Goal: Task Accomplishment & Management: Manage account settings

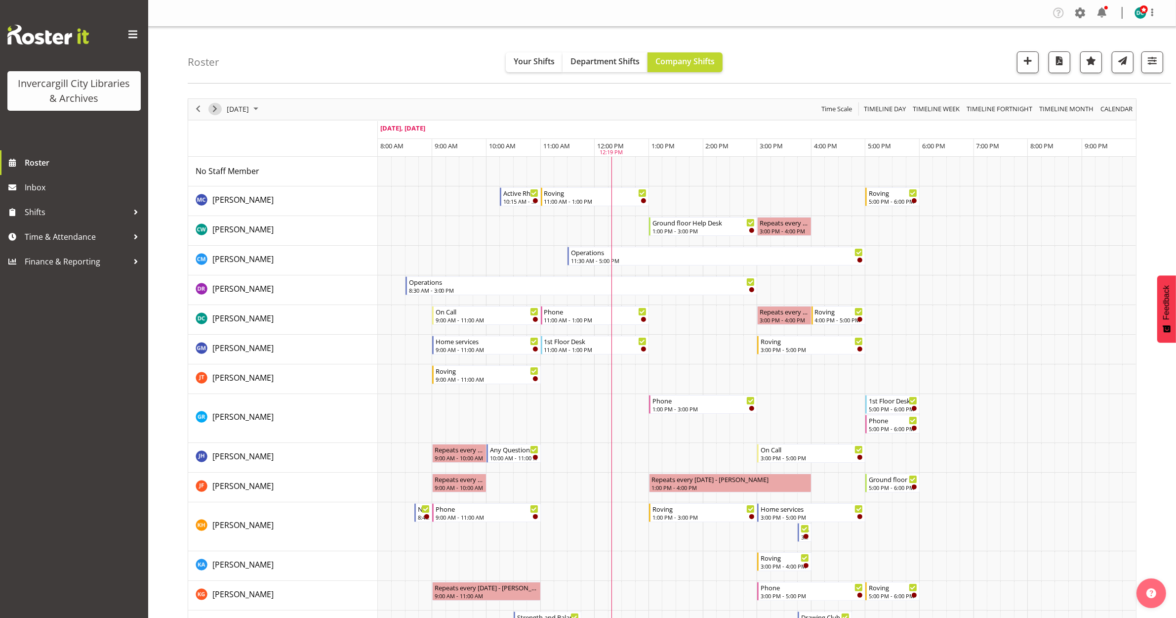
click at [212, 112] on span "Next" at bounding box center [215, 109] width 12 height 12
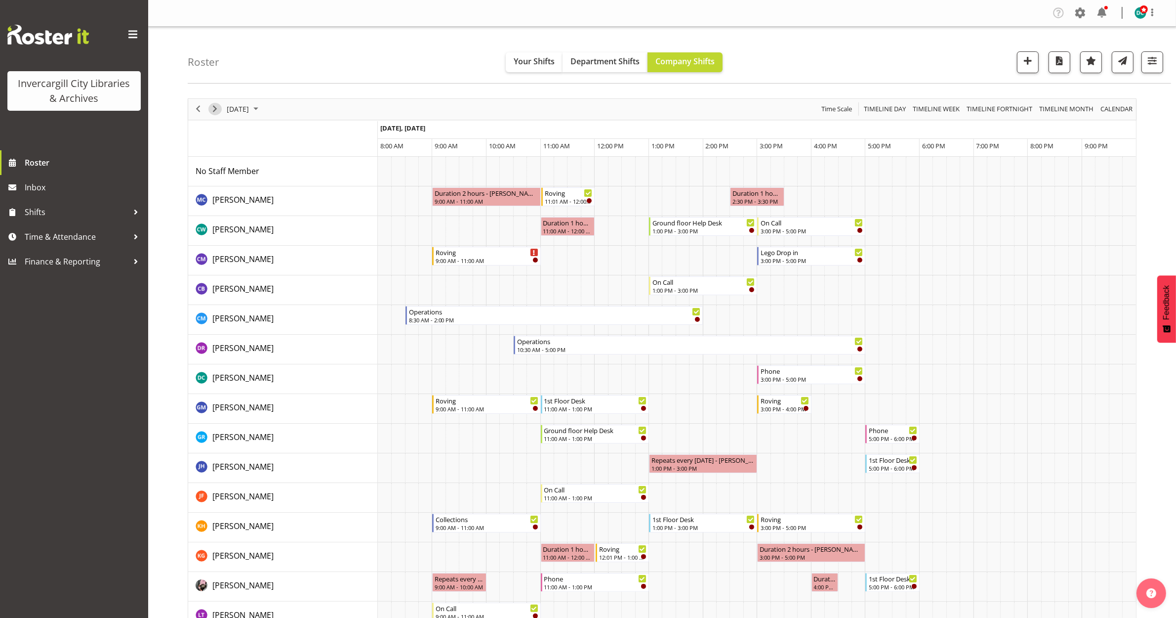
click at [213, 108] on span "Next" at bounding box center [215, 109] width 12 height 12
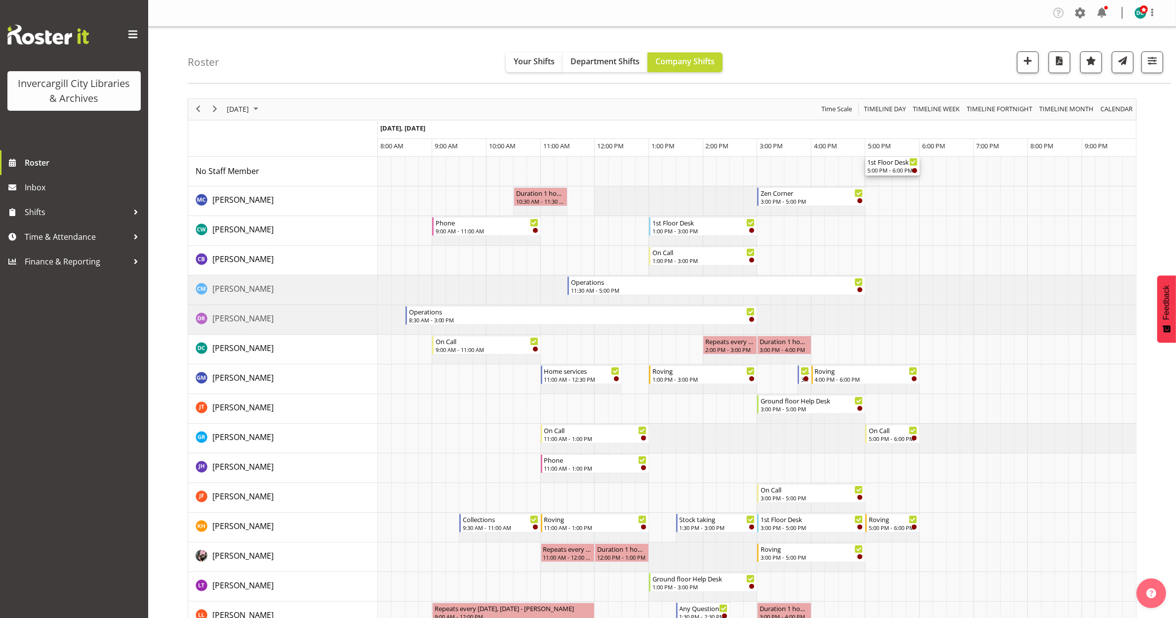
drag, startPoint x: 891, startPoint y: 448, endPoint x: 873, endPoint y: 173, distance: 275.2
drag, startPoint x: 898, startPoint y: 161, endPoint x: 873, endPoint y: 164, distance: 24.9
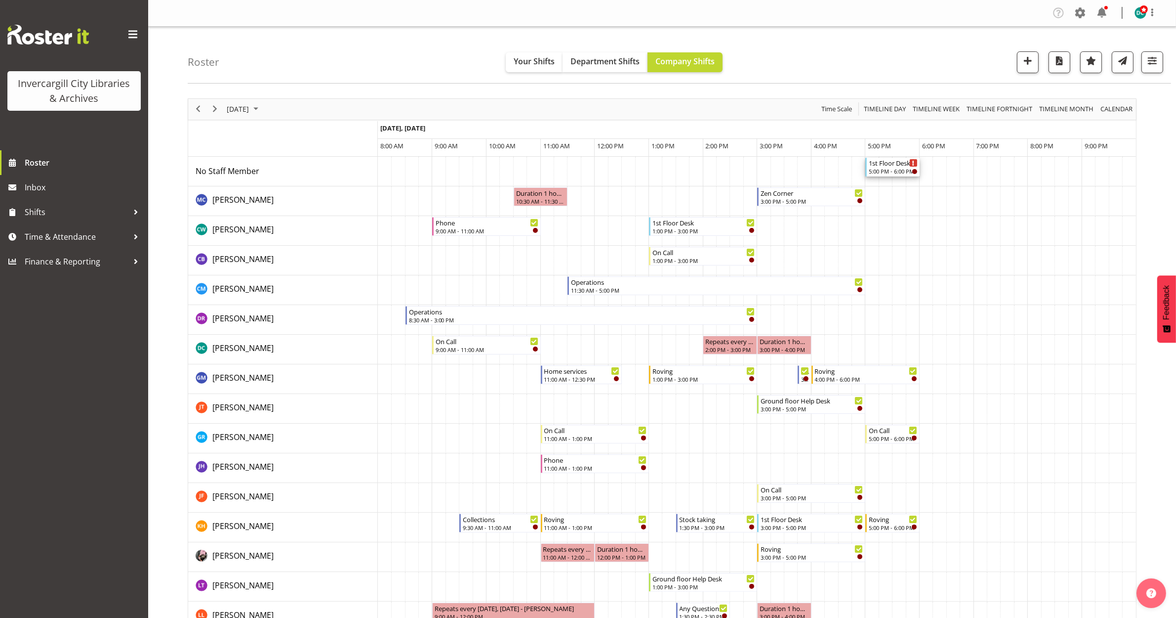
click at [884, 168] on div "5:00 PM - 6:00 PM" at bounding box center [893, 171] width 49 height 8
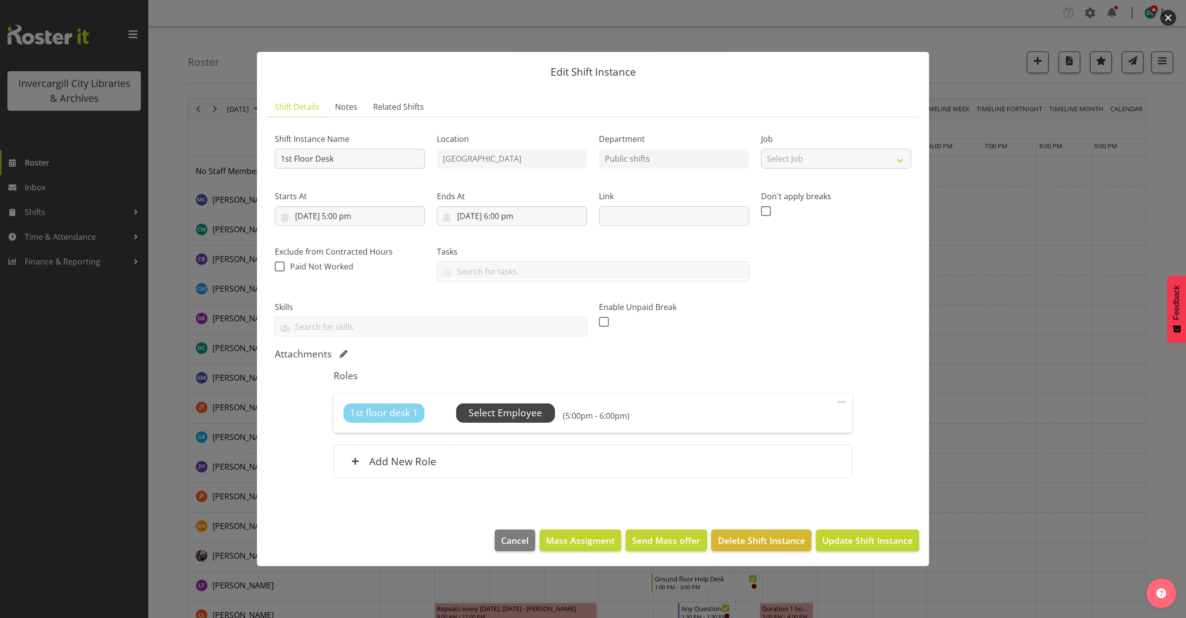
click at [492, 408] on span "Select Employee" at bounding box center [505, 413] width 74 height 14
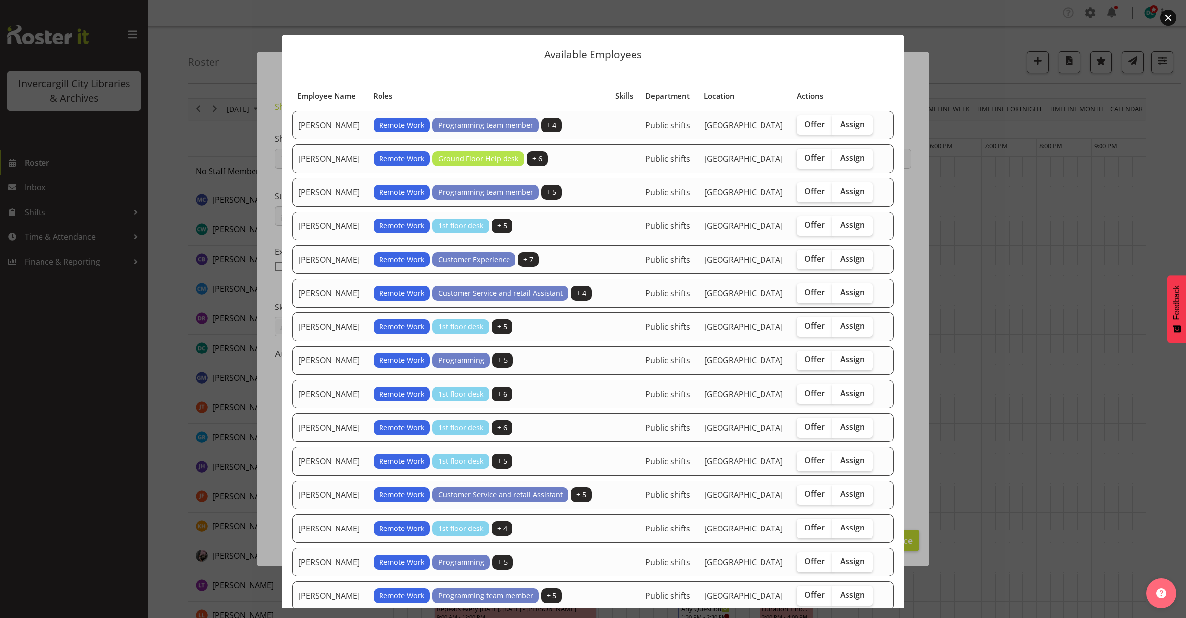
click at [1167, 18] on button "button" at bounding box center [1168, 18] width 16 height 16
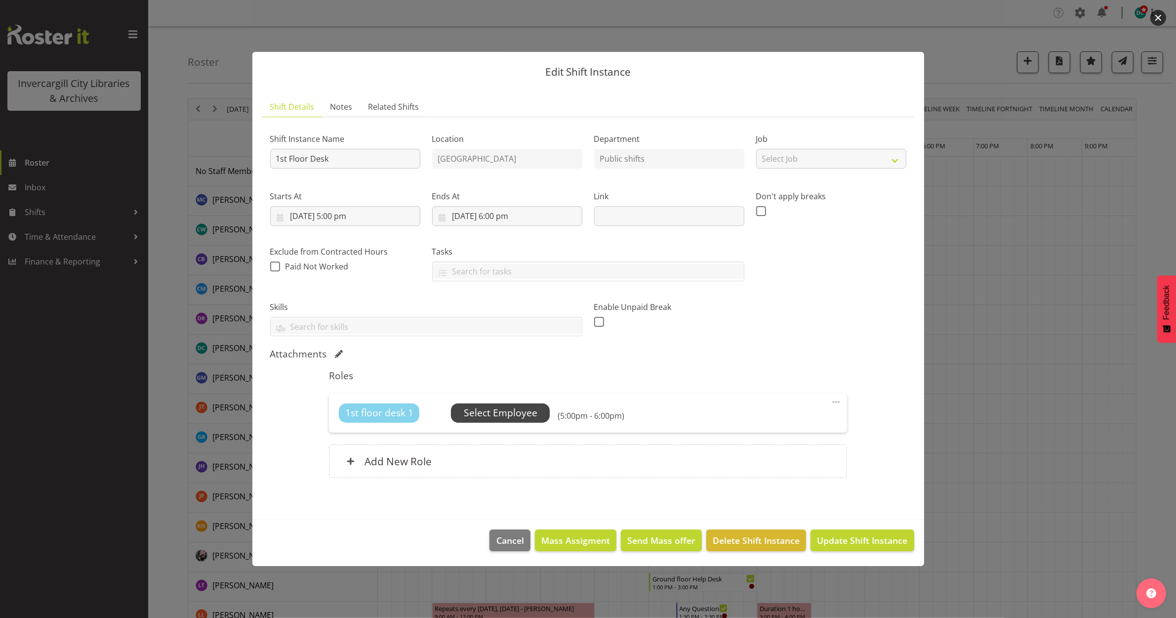
click at [491, 409] on span "Select Employee" at bounding box center [501, 413] width 74 height 14
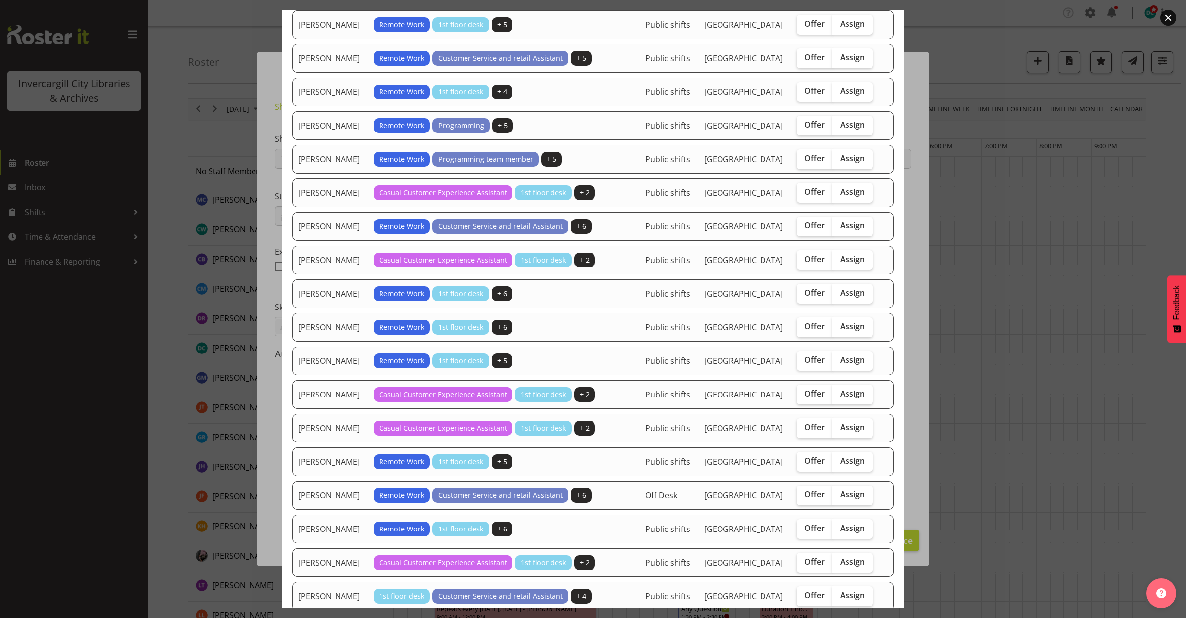
scroll to position [494, 0]
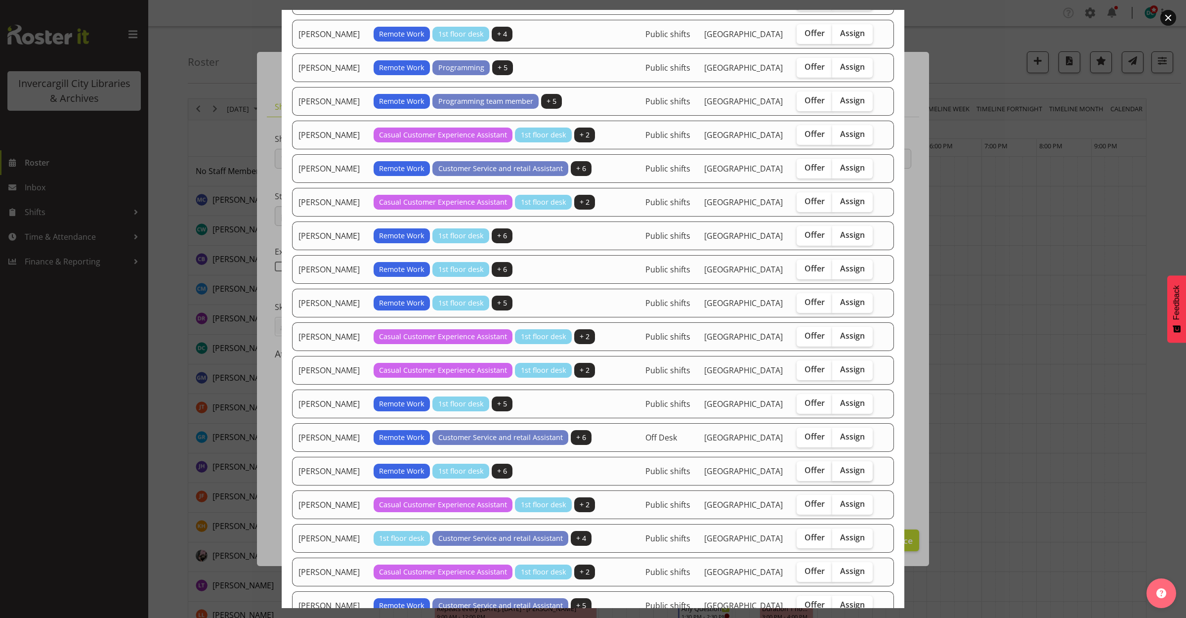
click at [840, 475] on span "Assign" at bounding box center [852, 470] width 25 height 10
click at [833, 473] on input "Assign" at bounding box center [835, 470] width 6 height 6
checkbox input "true"
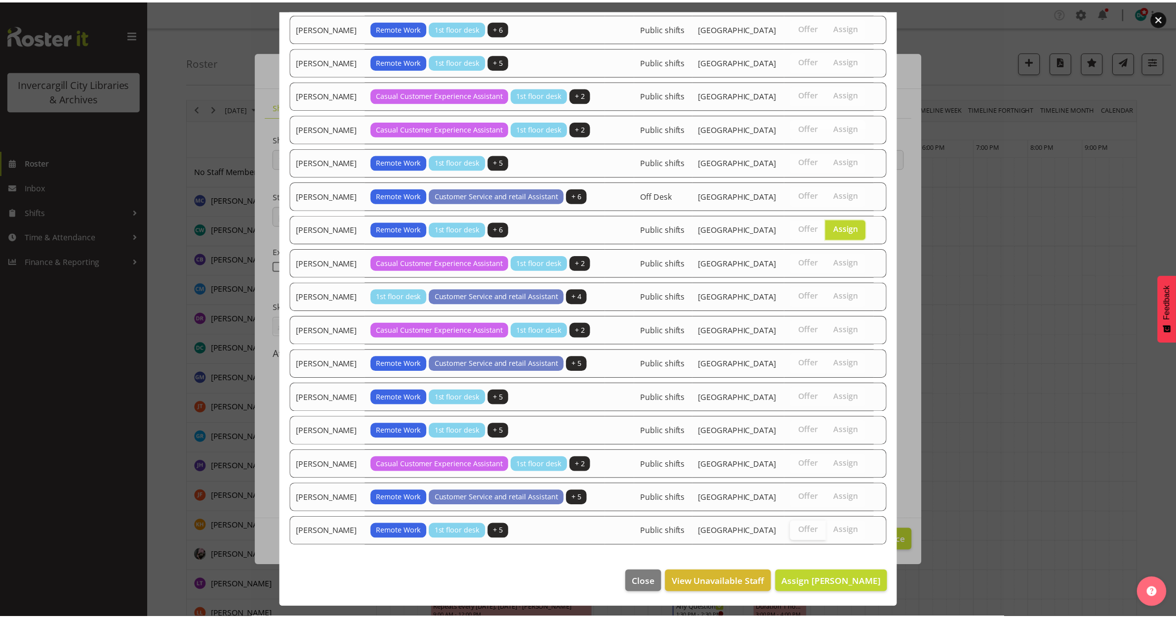
scroll to position [882, 0]
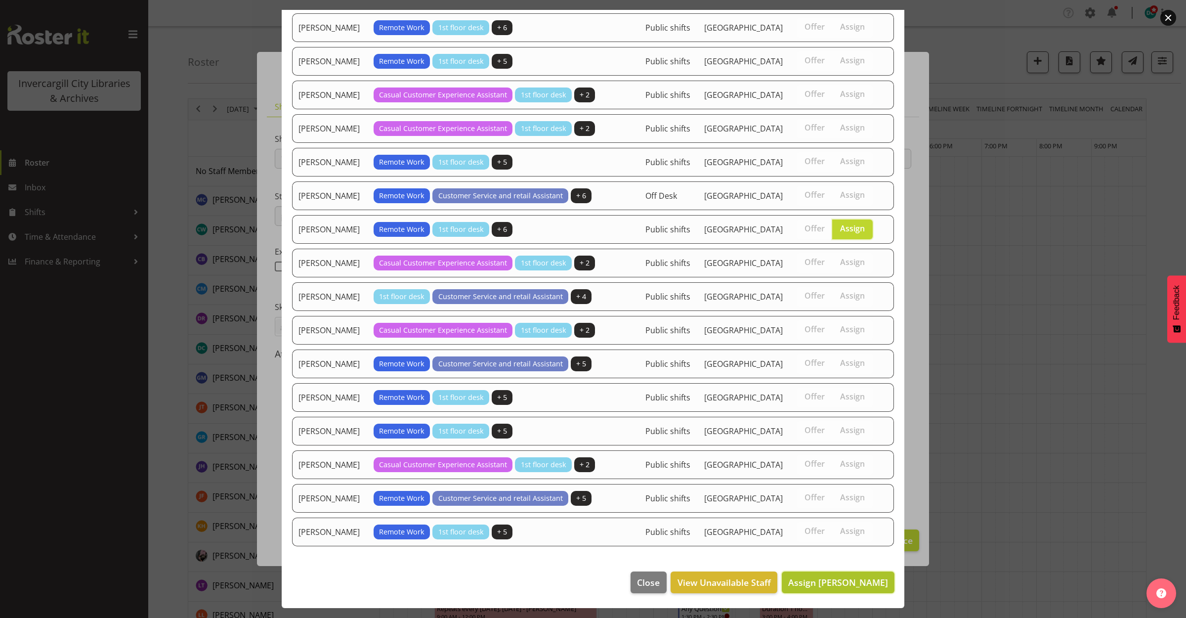
click at [818, 579] on span "Assign Michelle Cunningham" at bounding box center [838, 582] width 100 height 12
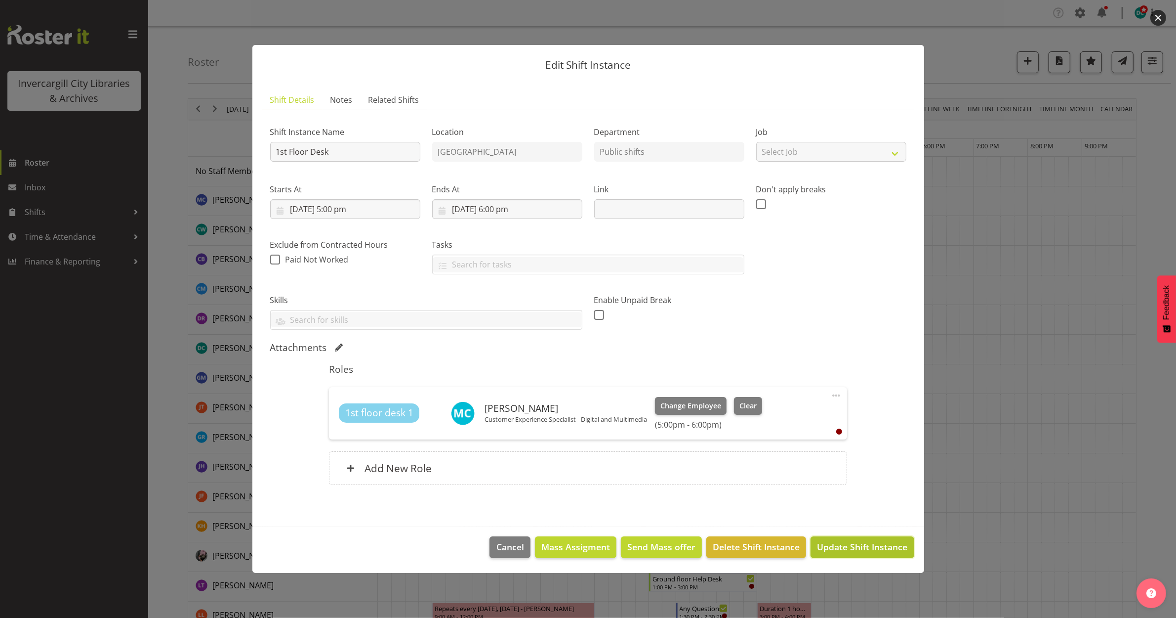
click at [858, 547] on span "Update Shift Instance" at bounding box center [862, 546] width 90 height 13
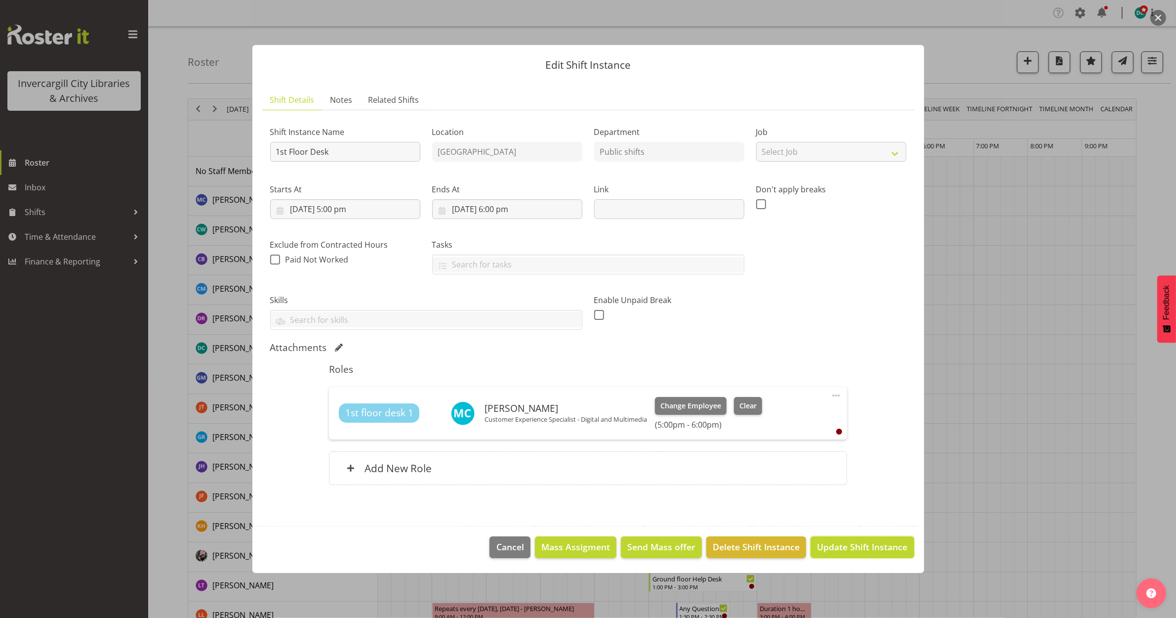
click at [855, 546] on span "Update Shift Instance" at bounding box center [862, 546] width 90 height 13
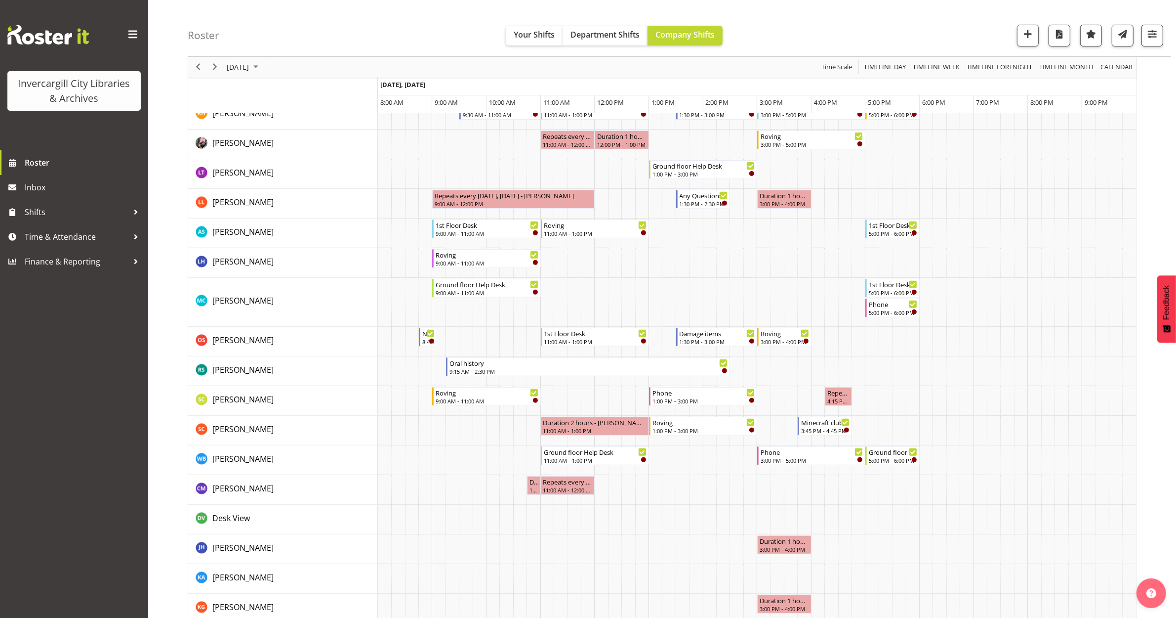
scroll to position [556, 0]
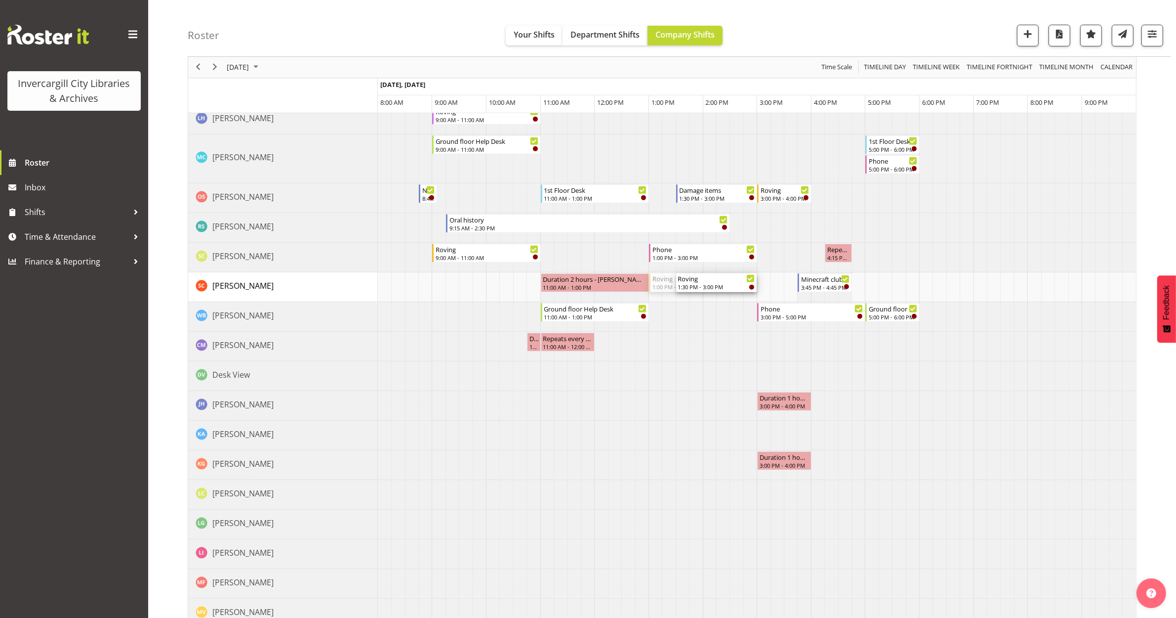
drag, startPoint x: 660, startPoint y: 282, endPoint x: 682, endPoint y: 288, distance: 23.5
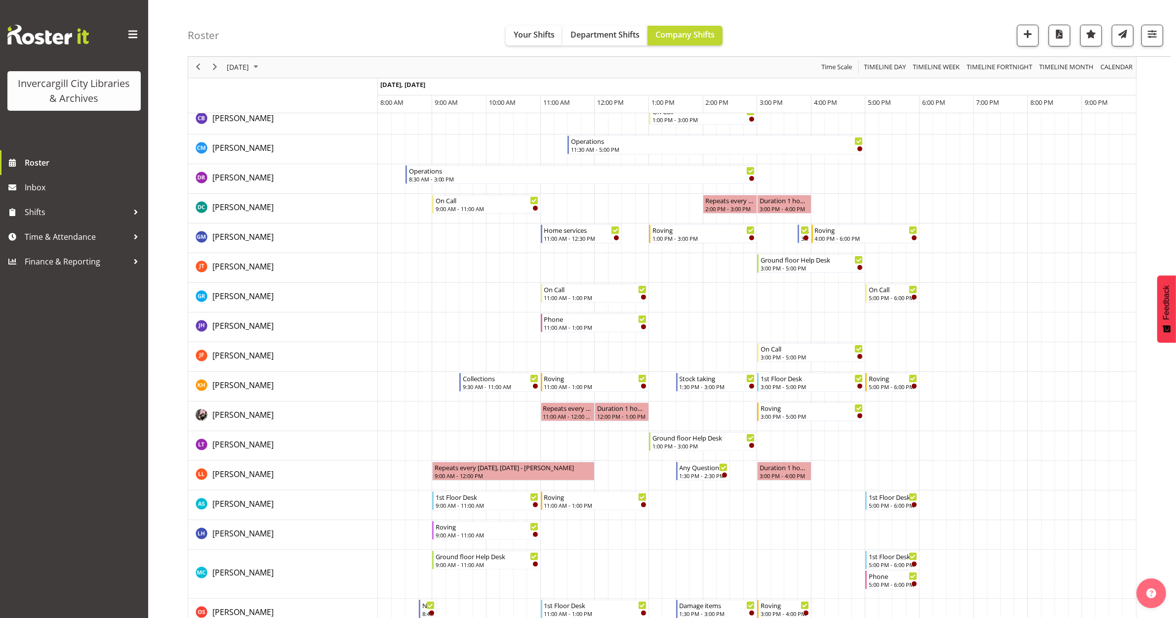
scroll to position [124, 0]
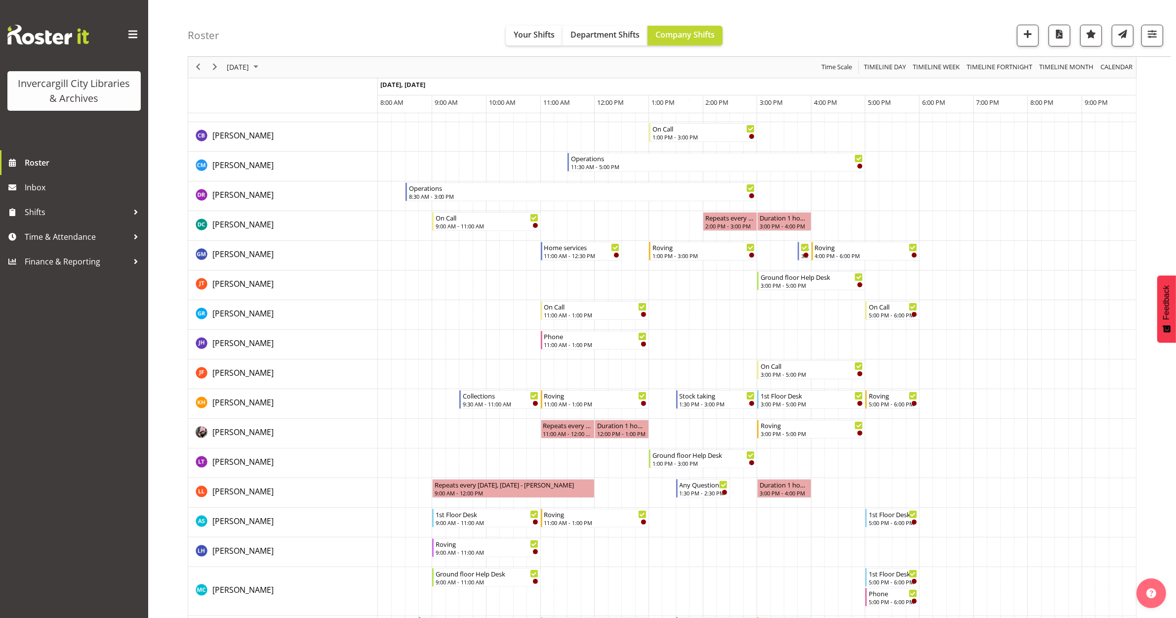
click at [663, 219] on td "Timeline Day of October 9, 2025" at bounding box center [668, 226] width 13 height 30
click at [1022, 36] on span "button" at bounding box center [1028, 34] width 13 height 13
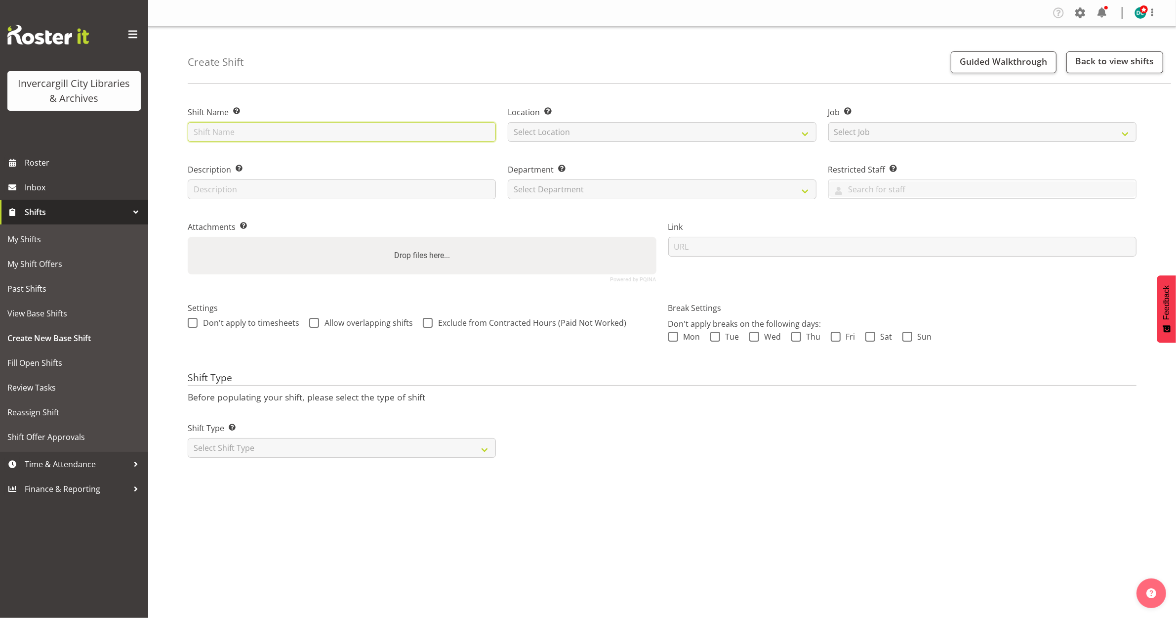
click at [303, 127] on input "text" at bounding box center [342, 132] width 308 height 20
type input "Roving"
click at [553, 124] on select "Select Location Bluff Library Invercargill Library" at bounding box center [662, 132] width 308 height 20
select select "1276"
click at [508, 122] on select "Select Location Bluff Library Invercargill Library" at bounding box center [662, 132] width 308 height 20
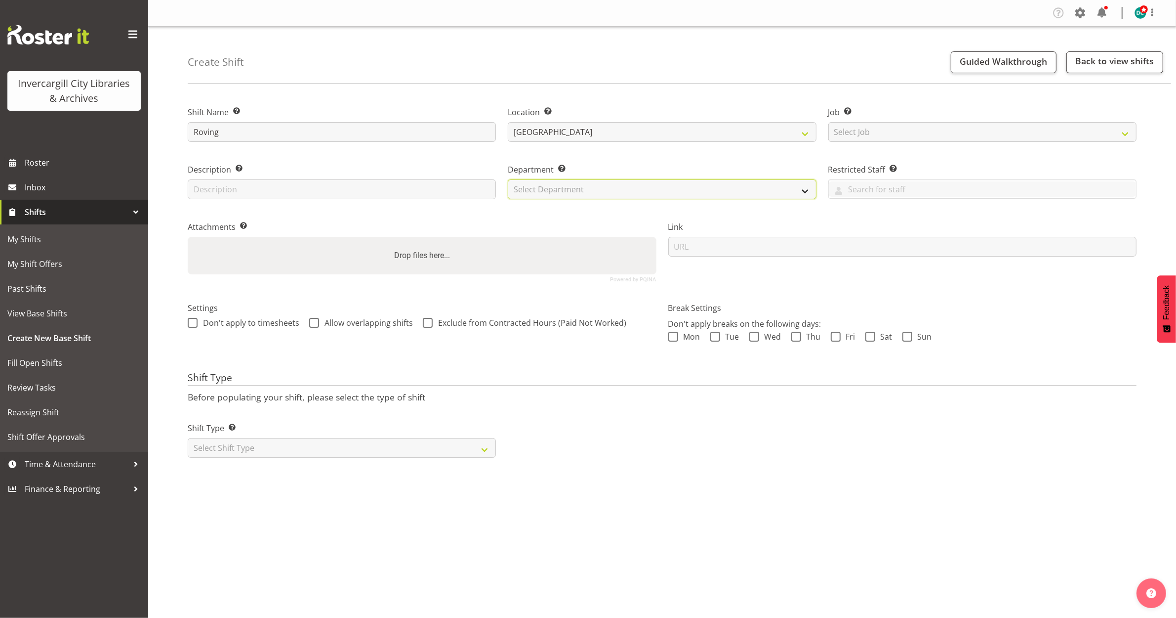
click at [547, 180] on select "Select Department Off Desk Public shifts" at bounding box center [662, 189] width 308 height 20
select select "921"
click at [508, 179] on select "Select Department Off Desk Public shifts" at bounding box center [662, 189] width 308 height 20
click at [208, 448] on select "Select Shift Type One Off Shift Recurring Shift Rotating Shift" at bounding box center [342, 448] width 308 height 20
select select "one_off"
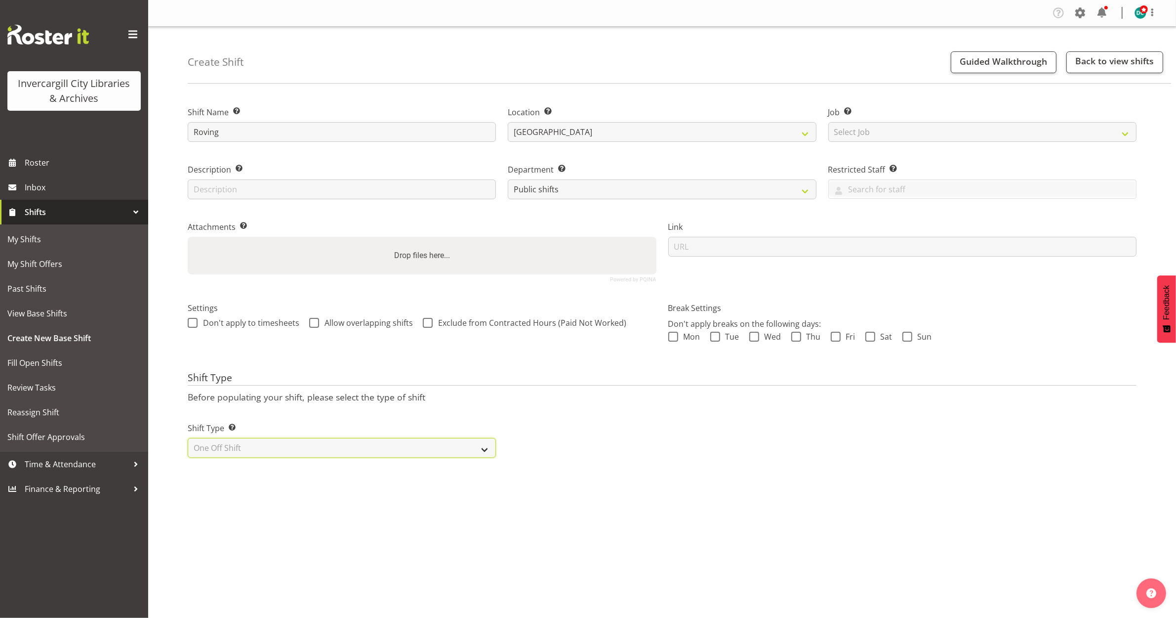
click at [188, 438] on select "Select Shift Type One Off Shift Recurring Shift Rotating Shift" at bounding box center [342, 448] width 308 height 20
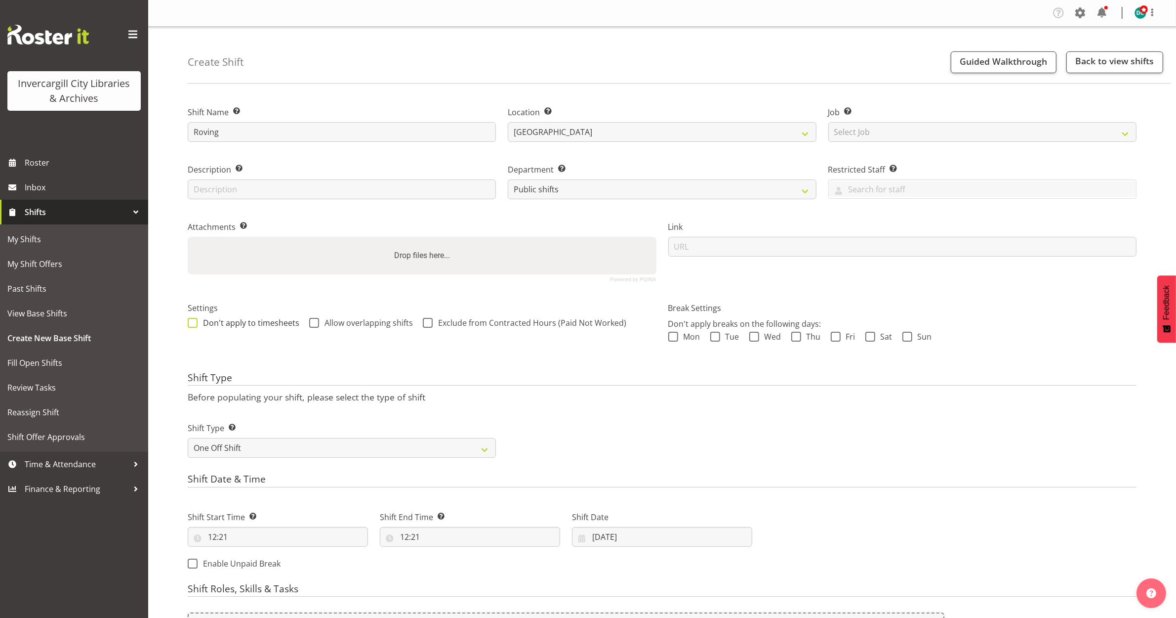
click at [194, 322] on span at bounding box center [193, 323] width 10 height 10
click at [194, 322] on input "Don't apply to timesheets" at bounding box center [191, 322] width 6 height 6
checkbox input "true"
click at [313, 320] on span at bounding box center [314, 323] width 10 height 10
click at [313, 320] on input "Allow overlapping shifts" at bounding box center [312, 322] width 6 height 6
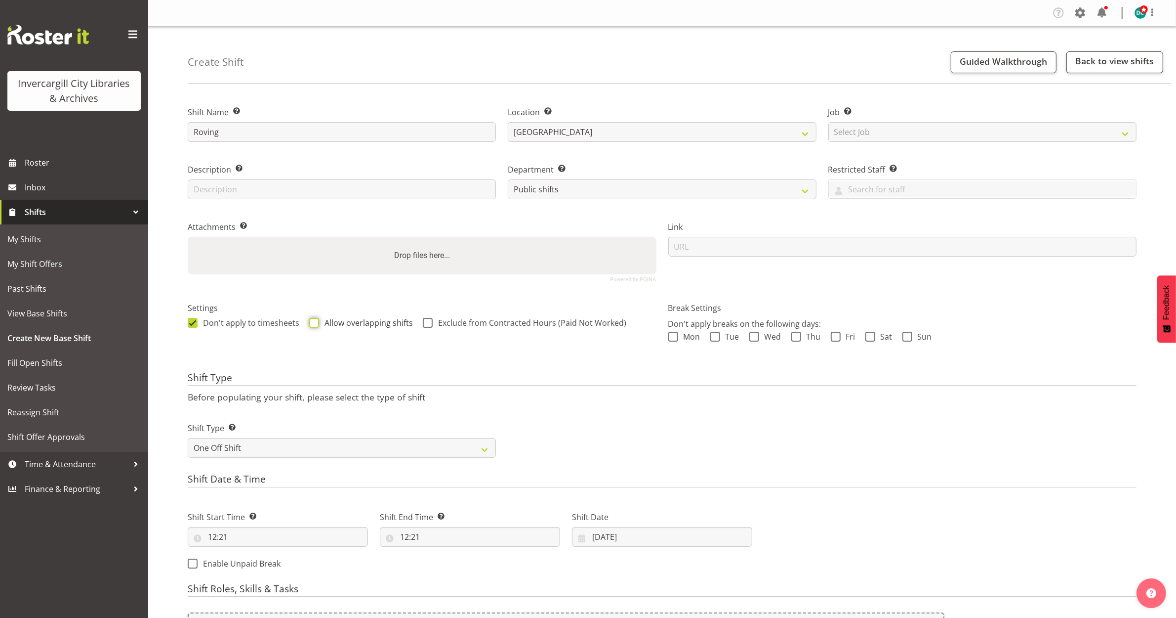
checkbox input "true"
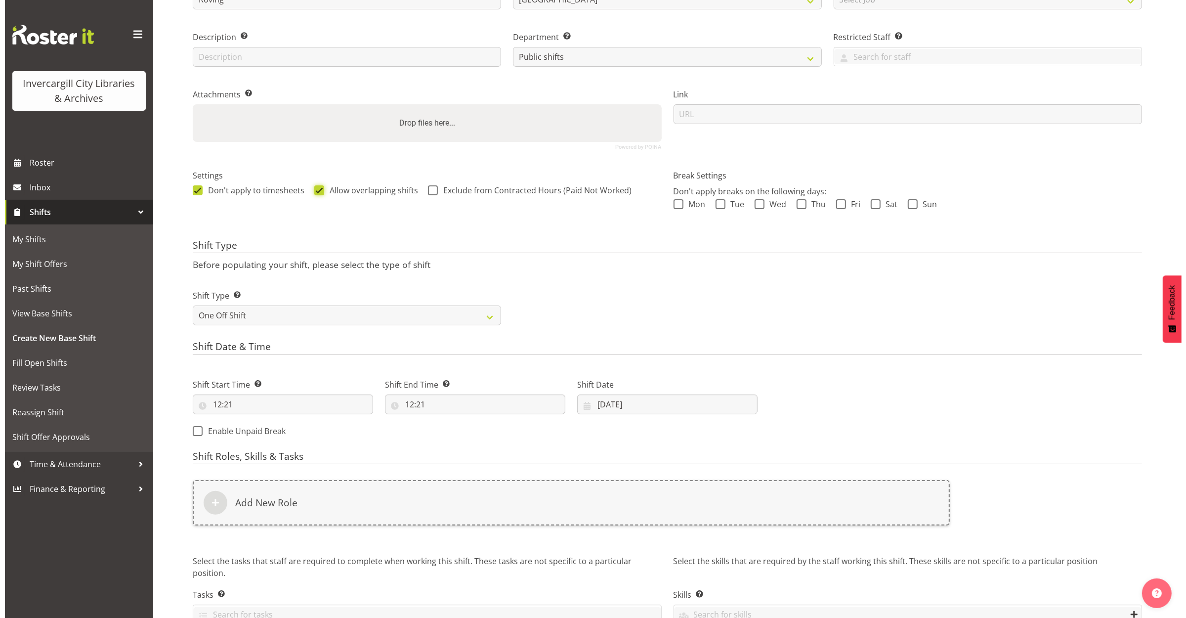
scroll to position [185, 0]
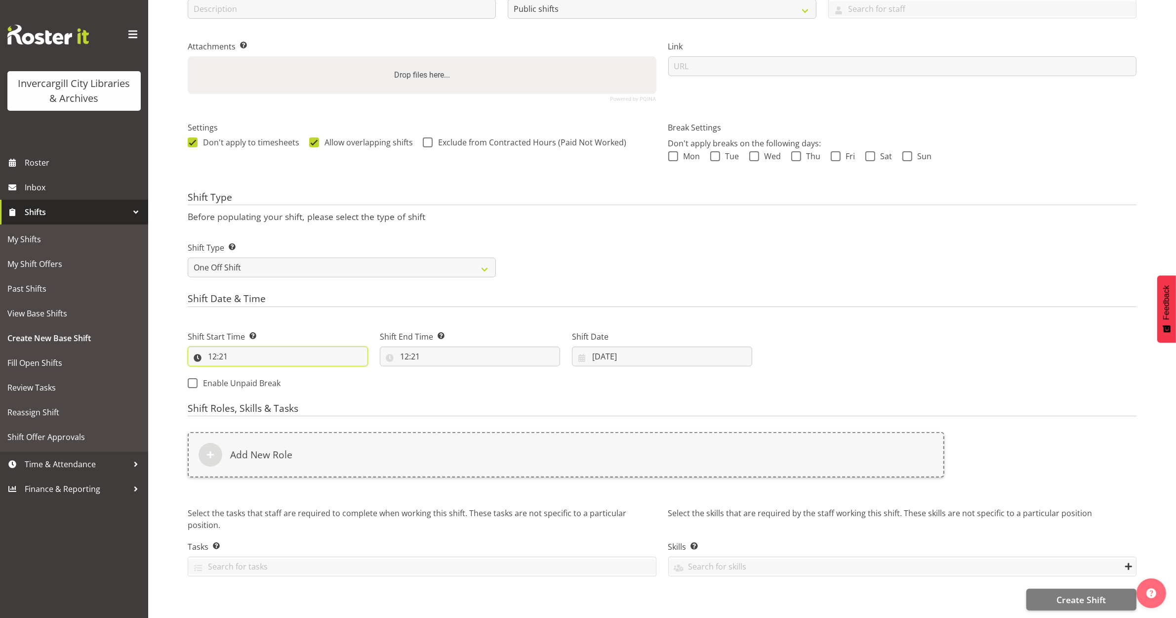
click at [255, 346] on input "12:21" at bounding box center [278, 356] width 180 height 20
click at [256, 377] on select "00 01 02 03 04 05 06 07 08 09 10 11 12 13 14 15 16 17 18 19 20 21 22 23" at bounding box center [255, 382] width 22 height 20
select select "13"
click at [244, 372] on select "00 01 02 03 04 05 06 07 08 09 10 11 12 13 14 15 16 17 18 19 20 21 22 23" at bounding box center [255, 382] width 22 height 20
type input "13:21"
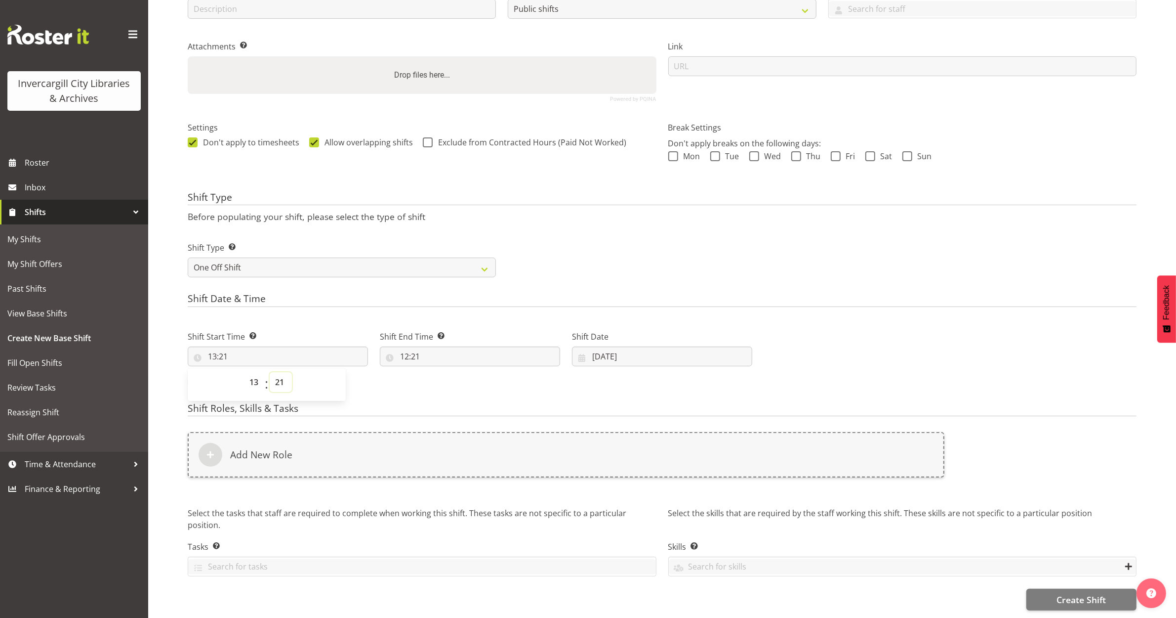
click at [286, 372] on select "00 01 02 03 04 05 06 07 08 09 10 11 12 13 14 15 16 17 18 19 20 21 22 23 24 25 2…" at bounding box center [281, 382] width 22 height 20
select select "0"
type input "13:00"
click at [398, 351] on input "12:21" at bounding box center [470, 356] width 180 height 20
click at [440, 379] on select "00 01 02 03 04 05 06 07 08 09 10 11 12 13 14 15 16 17 18 19 20 21 22 23" at bounding box center [447, 382] width 22 height 20
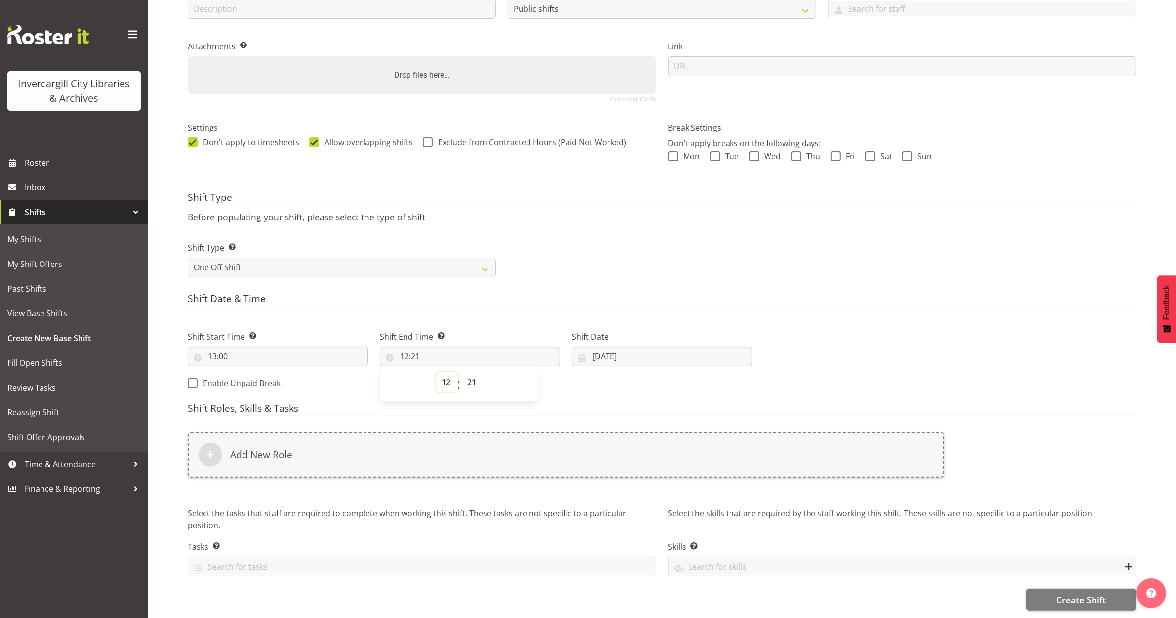
select select "13"
type input "13:21"
click at [475, 377] on select "00 01 02 03 04 05 06 07 08 09 10 11 12 13 14 15 16 17 18 19 20 21 22 23 24 25 2…" at bounding box center [473, 382] width 22 height 20
select select "30"
type input "13:30"
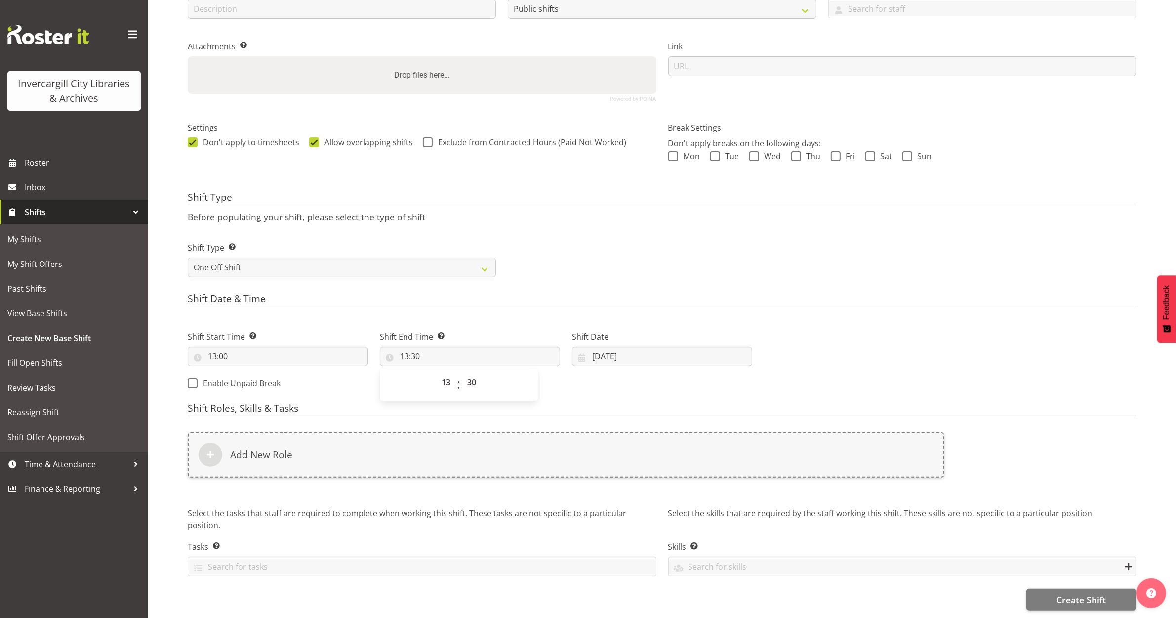
click at [577, 386] on div "Shift Start Time Set the time of the day you wish this shift to start 13:00 00 …" at bounding box center [470, 357] width 577 height 80
click at [597, 357] on input "07/10/2025" at bounding box center [662, 356] width 180 height 20
click at [677, 450] on link "9" at bounding box center [682, 455] width 20 height 19
type input "09/10/2025"
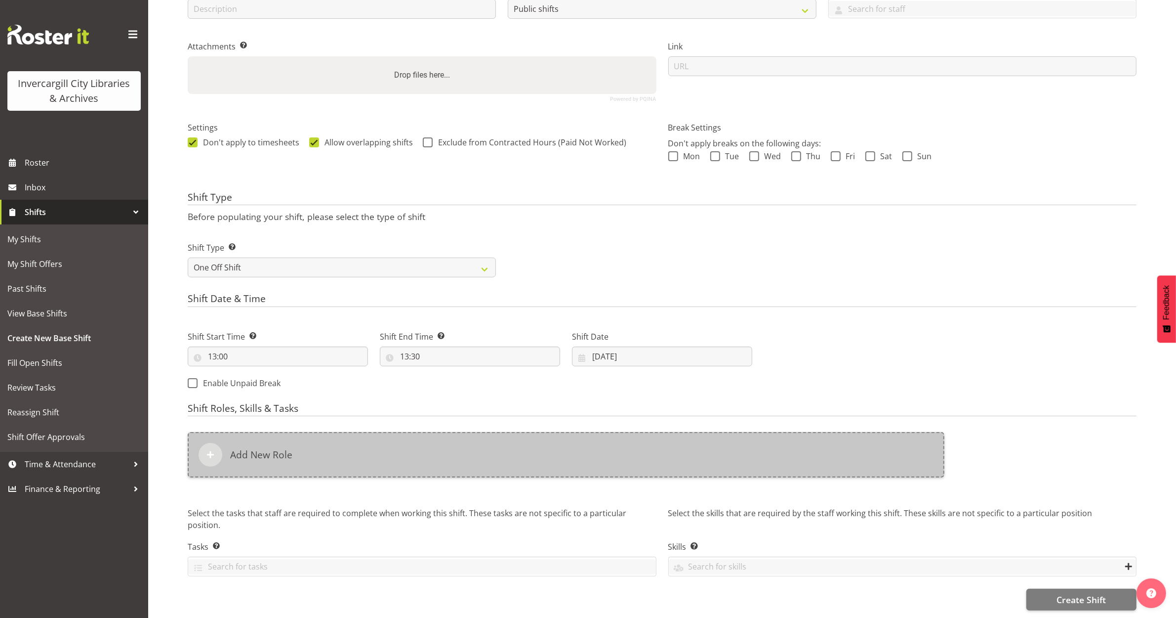
click at [453, 432] on div "Add New Role" at bounding box center [566, 454] width 757 height 45
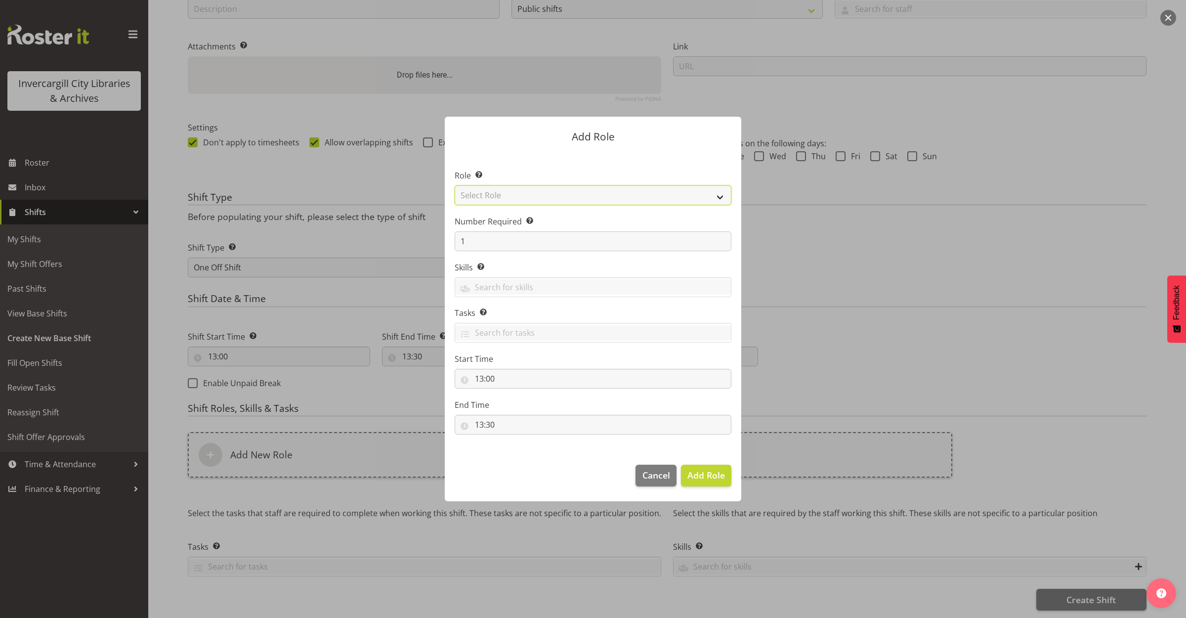
click at [490, 198] on select "Select Role 1st floor desk AQ operator Business Support Team member Casual Cust…" at bounding box center [592, 195] width 277 height 20
select select "1547"
click at [454, 185] on select "Select Role 1st floor desk AQ operator Business Support Team member Casual Cust…" at bounding box center [592, 195] width 277 height 20
drag, startPoint x: 709, startPoint y: 478, endPoint x: 743, endPoint y: 425, distance: 62.2
click at [709, 477] on span "Add Role" at bounding box center [706, 475] width 38 height 12
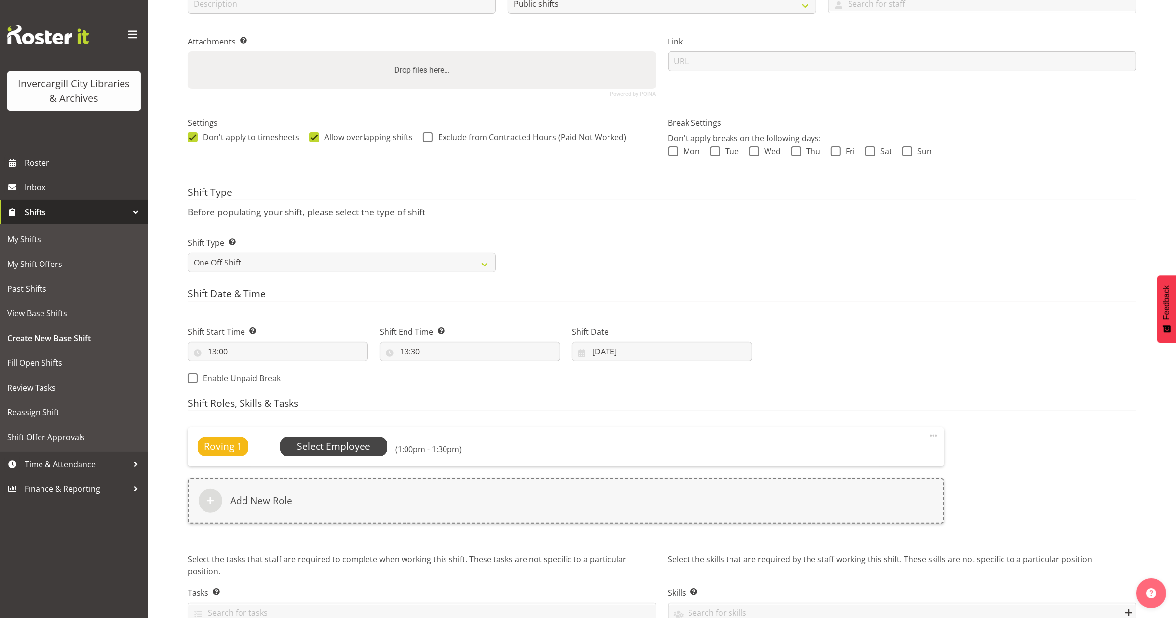
click at [326, 448] on span "Select Employee" at bounding box center [334, 446] width 74 height 14
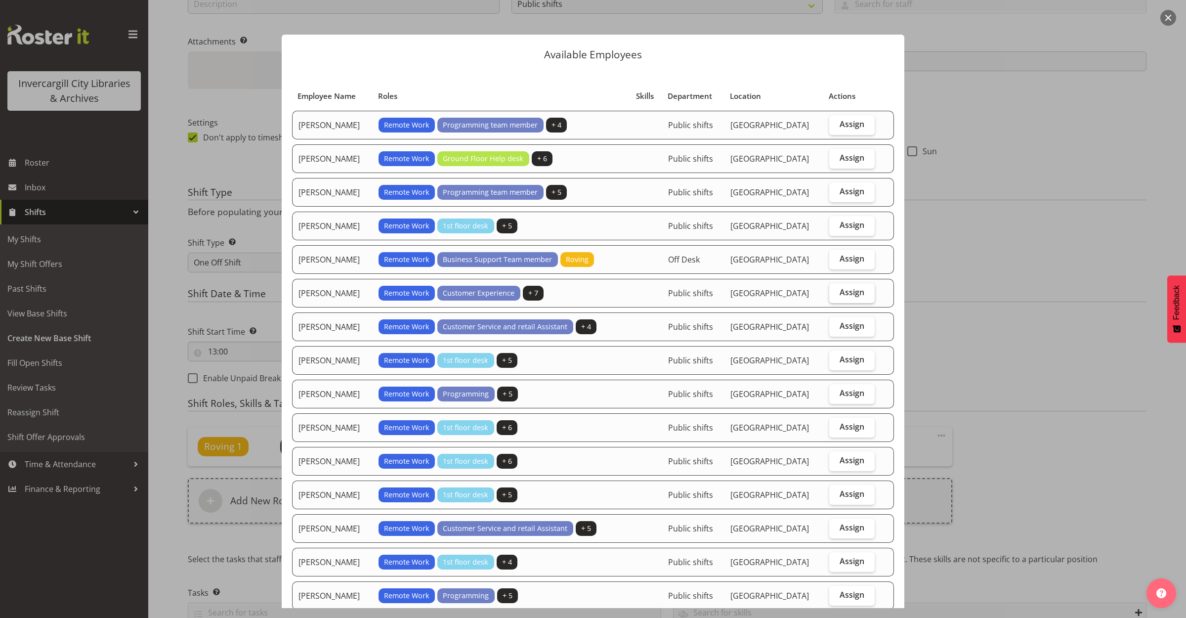
click at [839, 292] on span "Assign" at bounding box center [851, 292] width 25 height 10
click at [835, 292] on input "Assign" at bounding box center [832, 292] width 6 height 6
checkbox input "true"
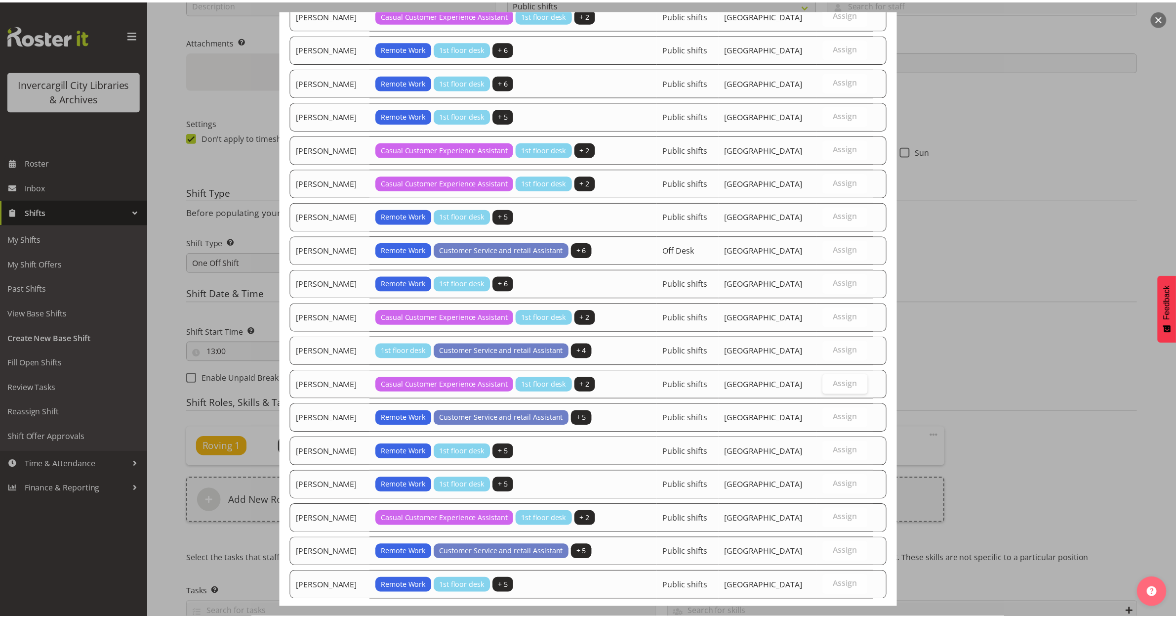
scroll to position [778, 0]
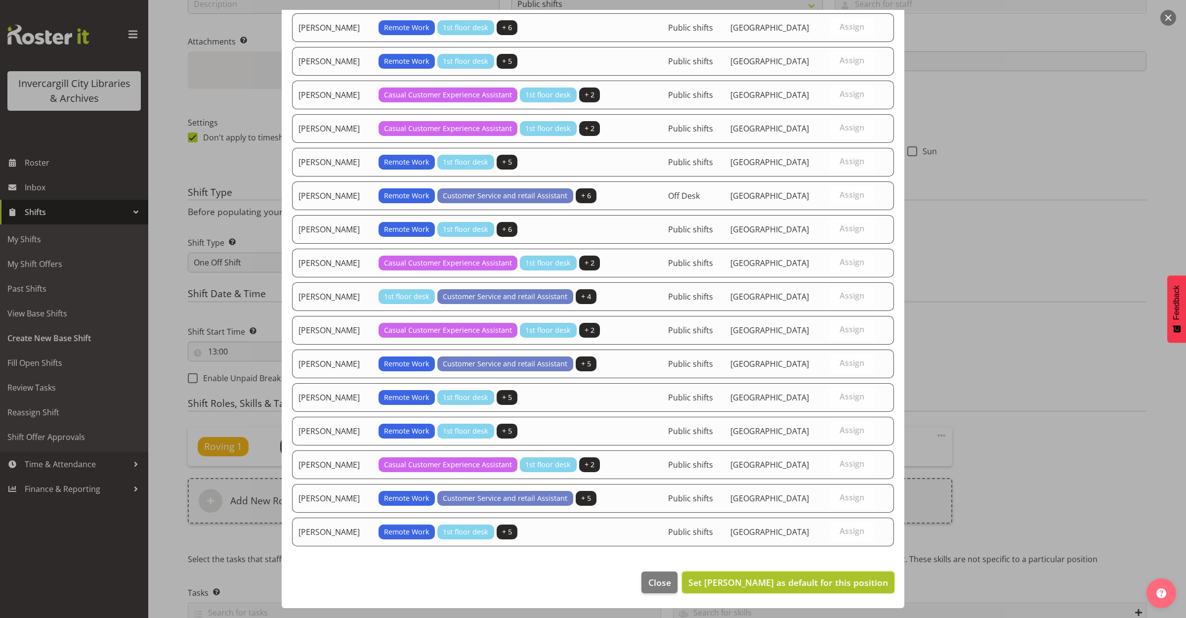
click at [786, 578] on span "Set Donald Cunningham as default for this position" at bounding box center [788, 582] width 200 height 12
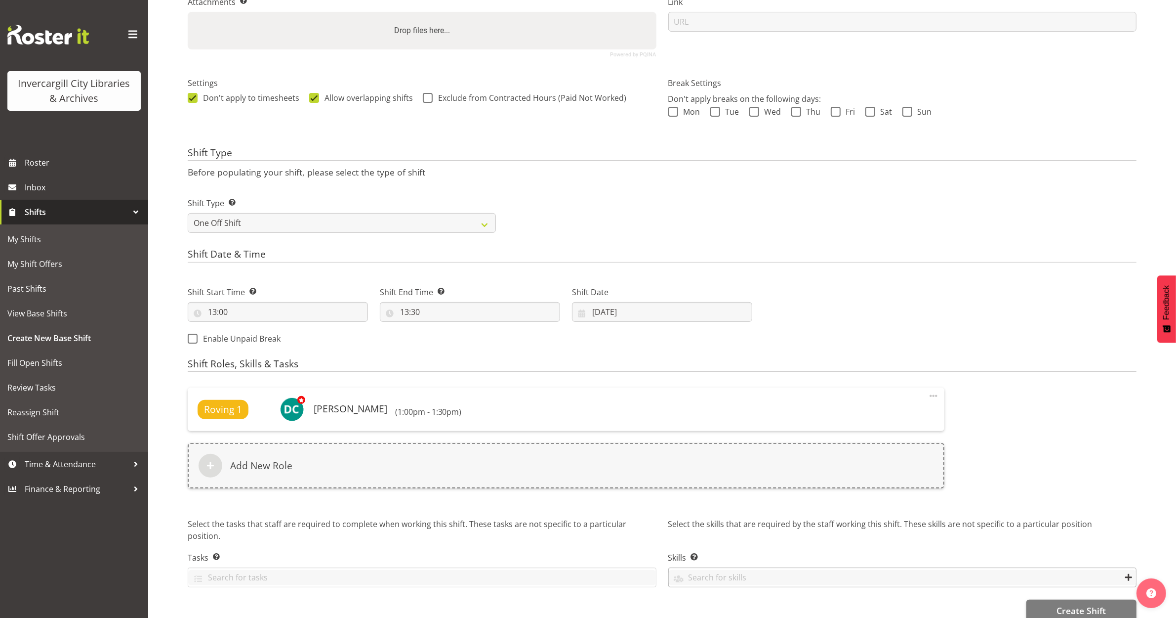
scroll to position [245, 0]
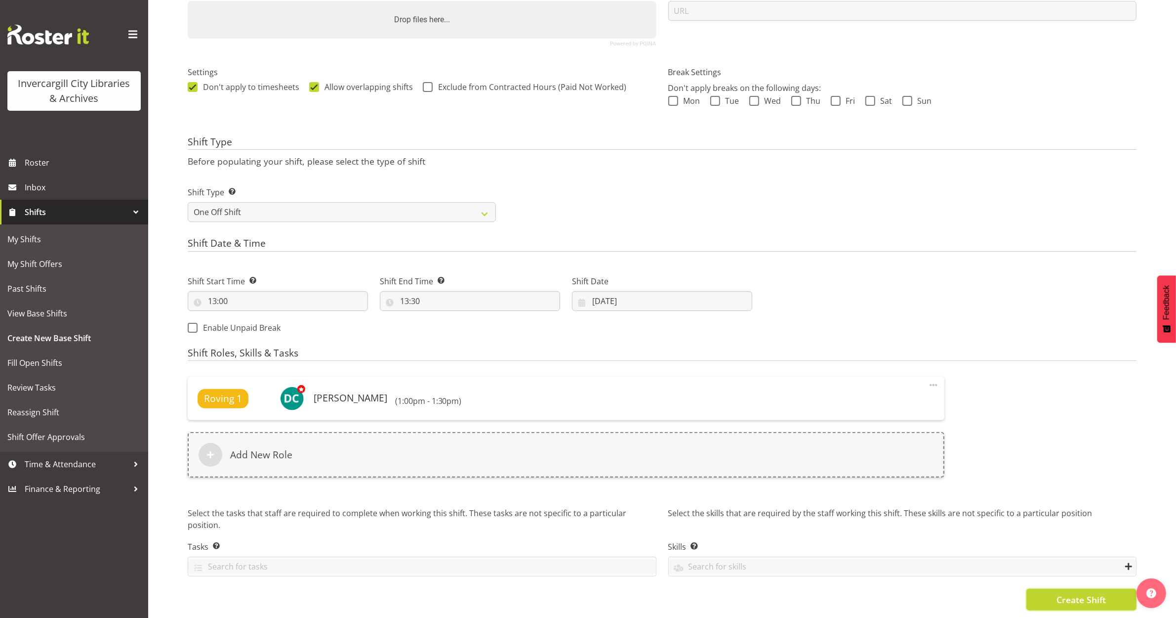
click at [1040, 588] on button "Create Shift" at bounding box center [1082, 599] width 110 height 22
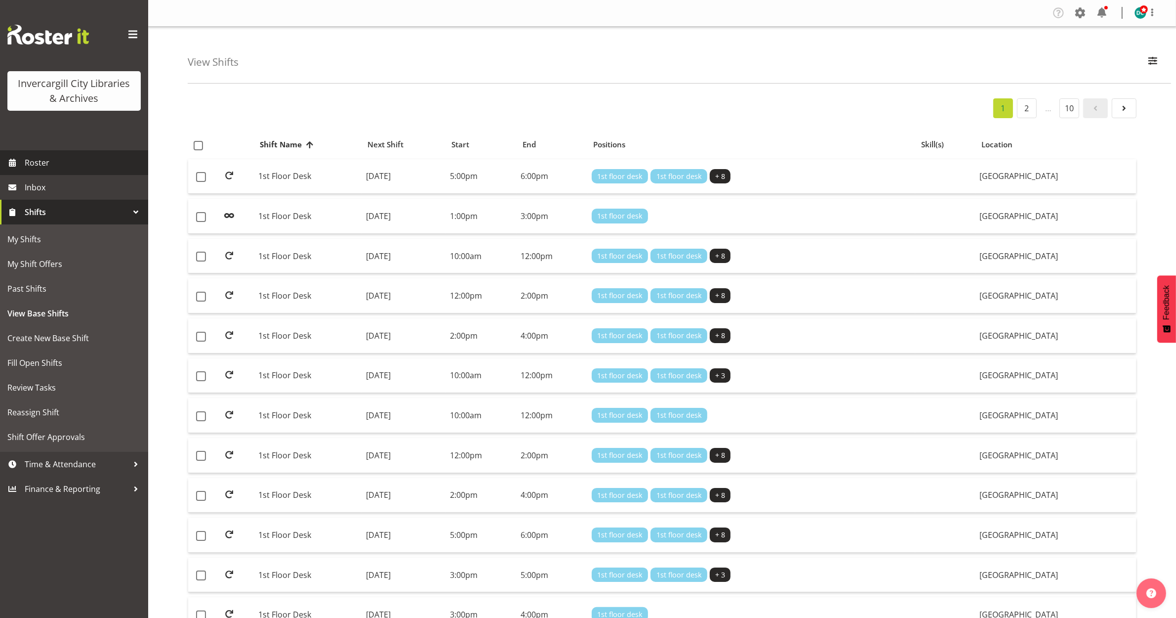
click at [43, 167] on span "Roster" at bounding box center [84, 162] width 119 height 15
